Goal: Information Seeking & Learning: Find specific page/section

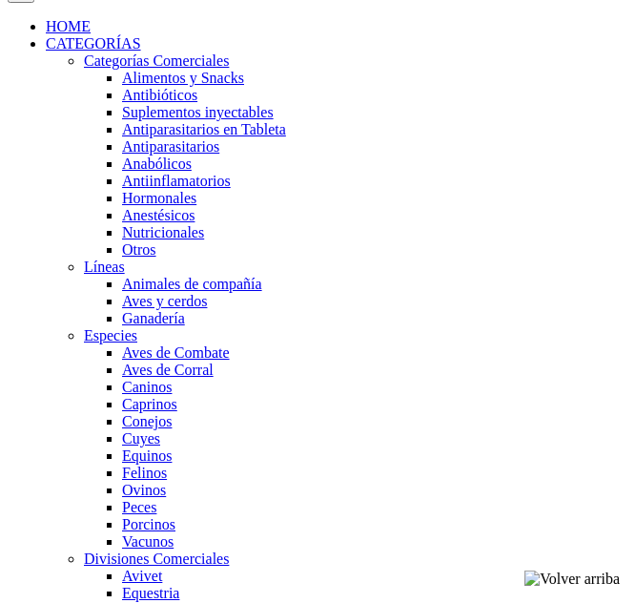
scroll to position [1337, 0]
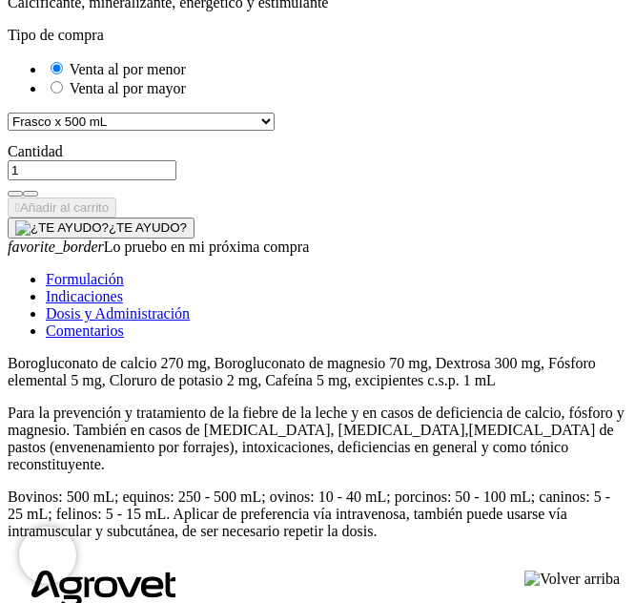
scroll to position [2857, 0]
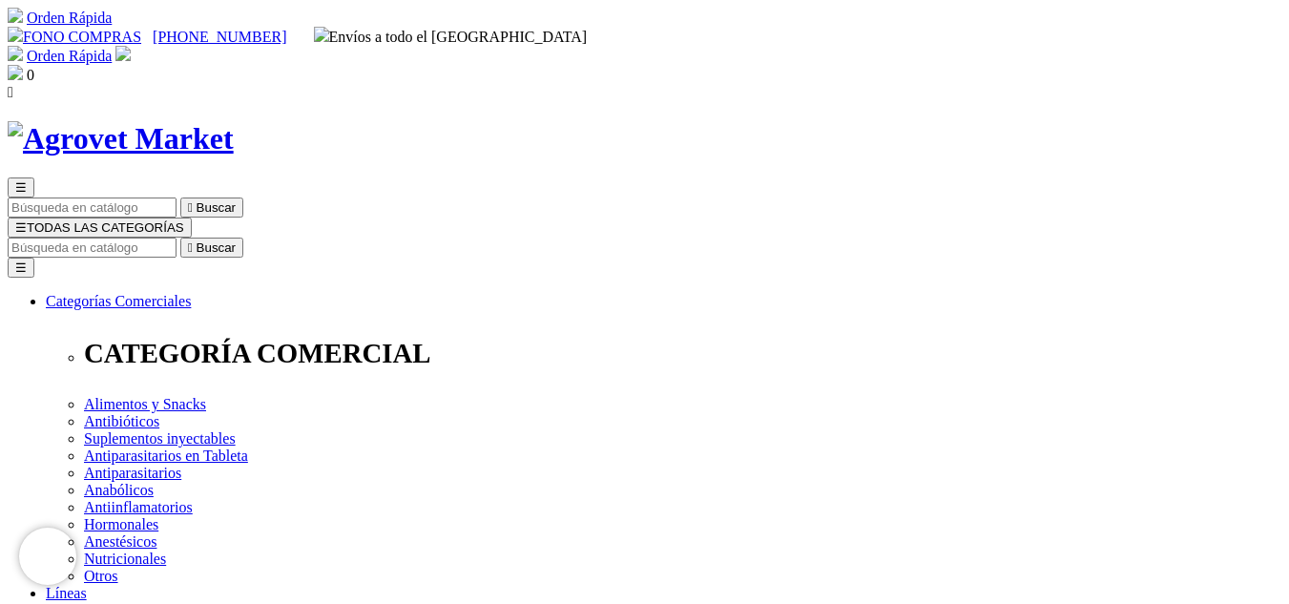
click at [177, 238] on input "Buscar" at bounding box center [92, 248] width 169 height 20
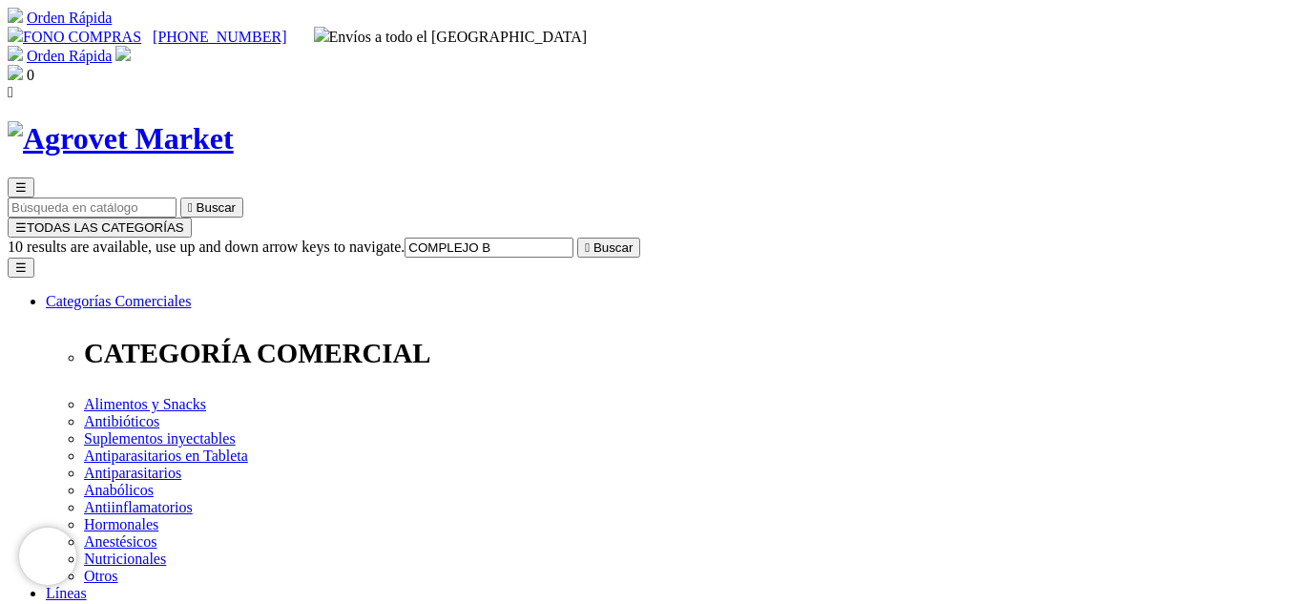
type input "COMPLEJO B"
click at [577, 238] on button " Buscar" at bounding box center [608, 248] width 63 height 20
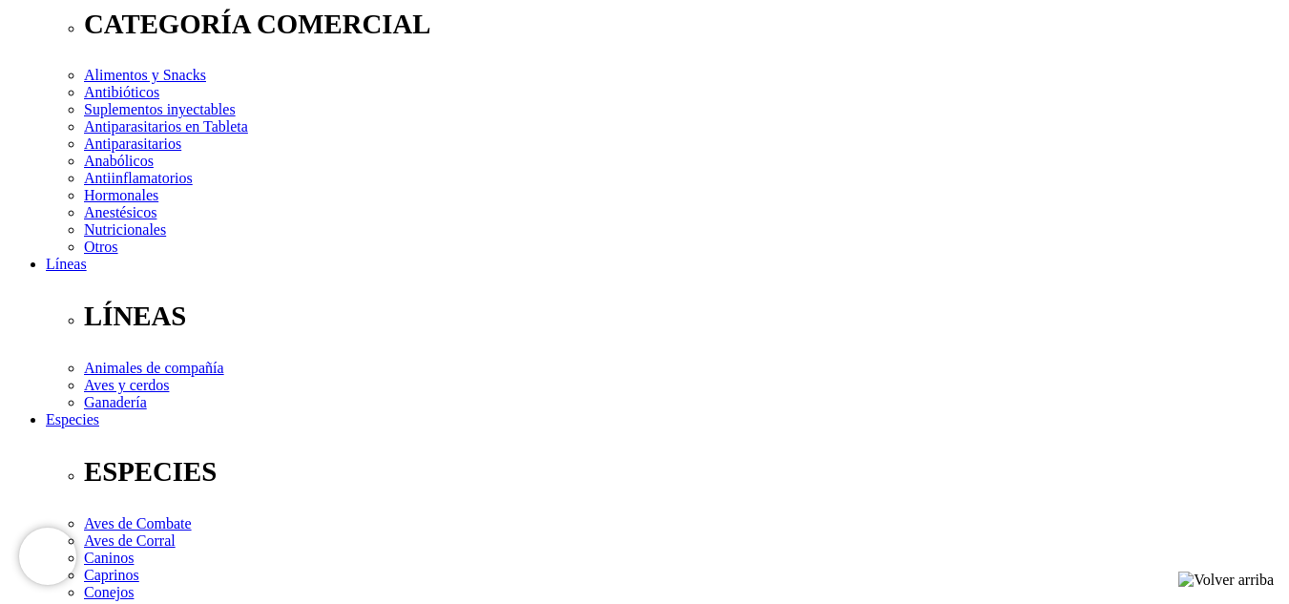
scroll to position [330, 0]
